Goal: Navigation & Orientation: Find specific page/section

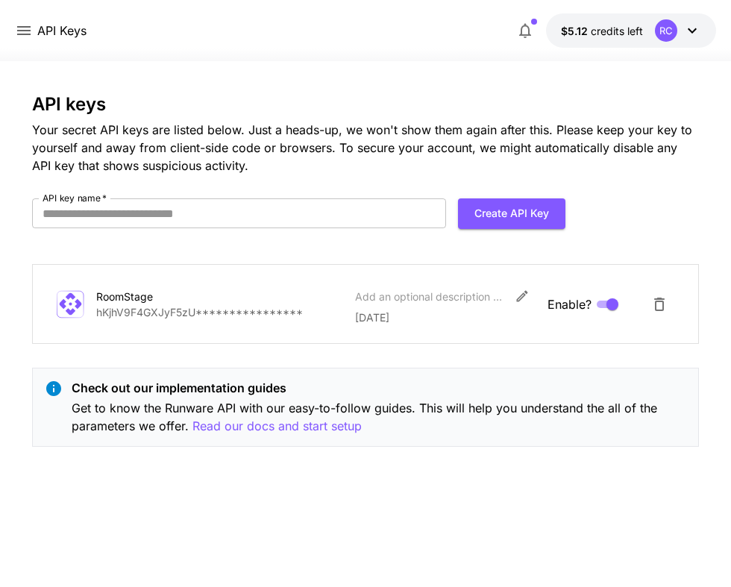
click at [21, 22] on icon at bounding box center [24, 31] width 18 height 18
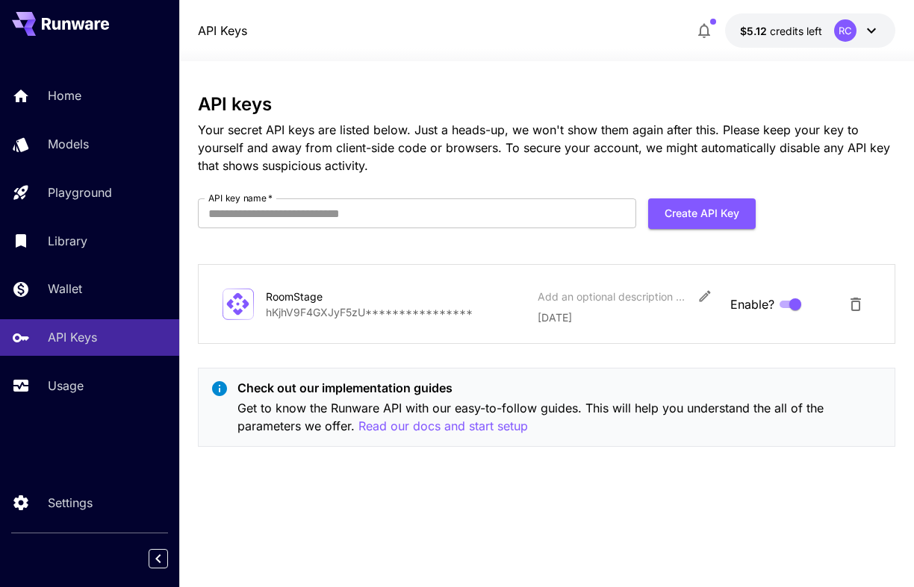
click at [355, 172] on p "Your secret API keys are listed below. Just a heads-up, we won't show them agai…" at bounding box center [547, 148] width 698 height 54
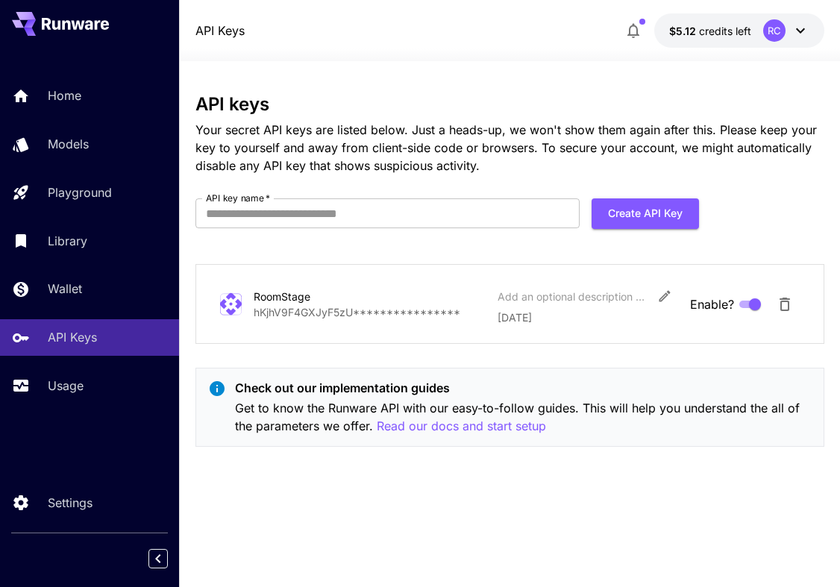
click at [107, 54] on div "Home Models Playground Library Wallet API Keys Usage" at bounding box center [89, 241] width 179 height 386
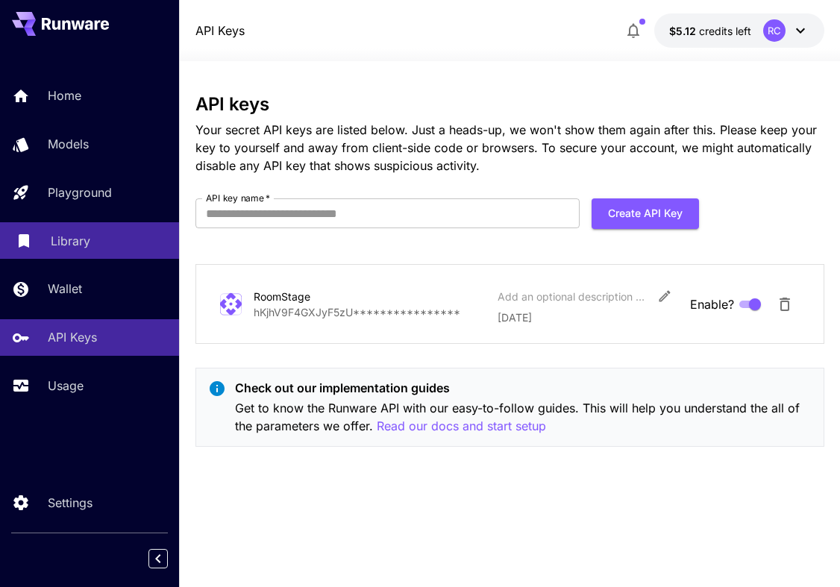
click at [128, 236] on div "Library" at bounding box center [109, 241] width 116 height 18
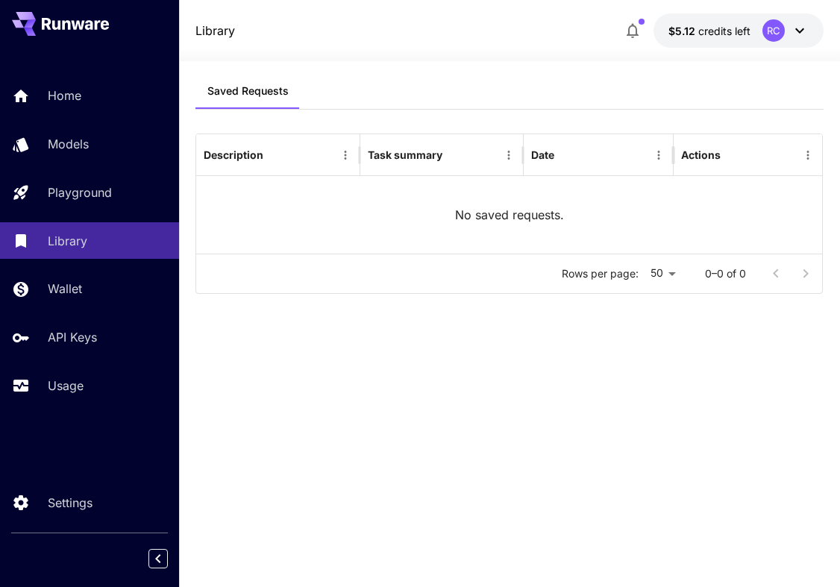
click at [384, 383] on div "Saved Requests Description Task summary Date Actions No saved requests. Rows pe…" at bounding box center [510, 313] width 628 height 481
click at [587, 419] on div "Saved Requests Description Task summary Date Actions No saved requests. Rows pe…" at bounding box center [510, 313] width 628 height 481
